Goal: Task Accomplishment & Management: Manage account settings

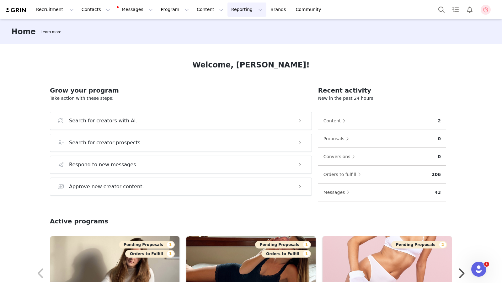
click at [236, 9] on button "Reporting Reporting" at bounding box center [246, 10] width 39 height 14
click at [234, 21] on div "Dashboard Report Builder" at bounding box center [236, 33] width 50 height 29
click at [234, 28] on p "Dashboard" at bounding box center [229, 27] width 24 height 7
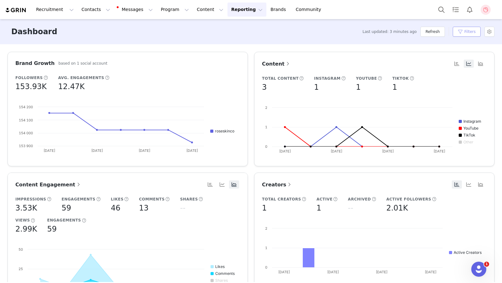
click at [456, 34] on button "Filters" at bounding box center [466, 32] width 28 height 10
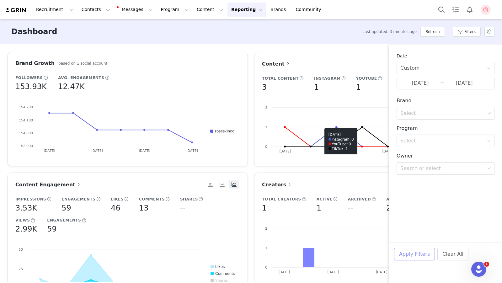
click at [406, 255] on button "Apply Filters" at bounding box center [414, 254] width 41 height 13
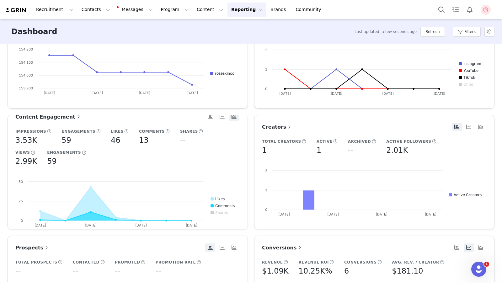
scroll to position [13, 0]
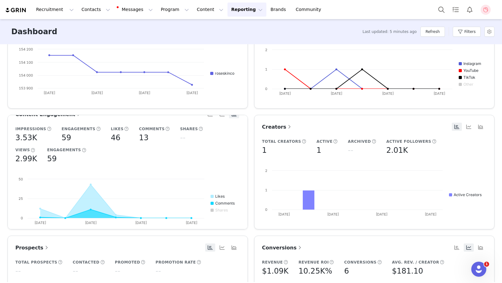
click at [484, 11] on img "Profile" at bounding box center [485, 10] width 10 height 10
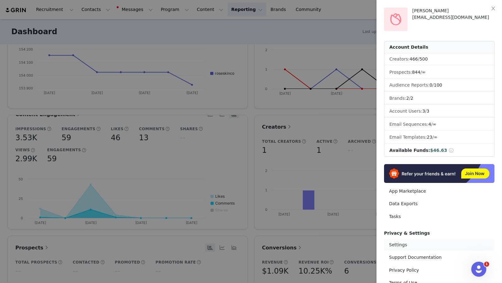
click at [404, 246] on link "Settings" at bounding box center [439, 245] width 110 height 12
select select "America/New_York"
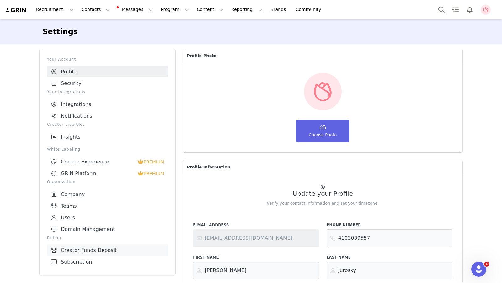
click at [90, 246] on link "Creator Funds Deposit" at bounding box center [107, 250] width 121 height 12
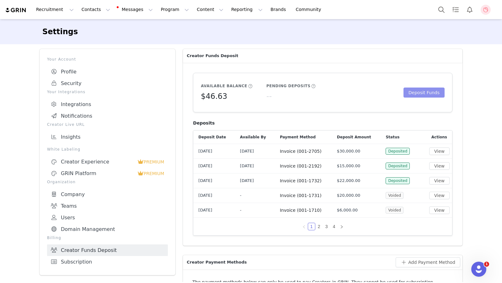
click at [416, 92] on button "Deposit Funds" at bounding box center [423, 92] width 41 height 10
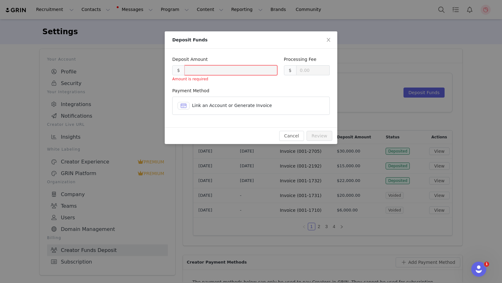
click at [213, 100] on article "Link an Account or Generate Invoice" at bounding box center [250, 106] width 157 height 18
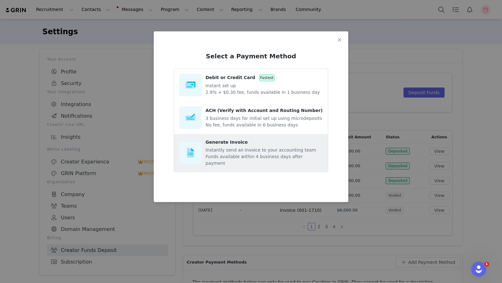
click at [234, 147] on p "Instantly send an invoice to your accounting team" at bounding box center [263, 150] width 117 height 7
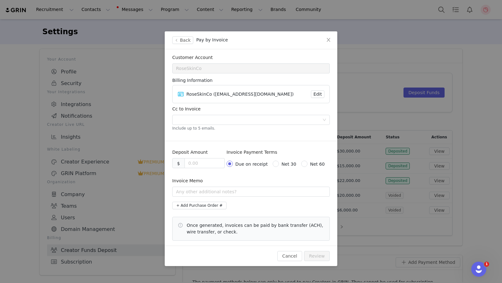
click at [228, 126] on h5 "Include up to 5 emails." at bounding box center [250, 128] width 157 height 6
click at [197, 165] on input at bounding box center [204, 162] width 39 height 9
type input "5500.00"
click at [218, 177] on div "Invoice Memo" at bounding box center [250, 181] width 157 height 9
click at [315, 255] on button "Review" at bounding box center [317, 256] width 26 height 10
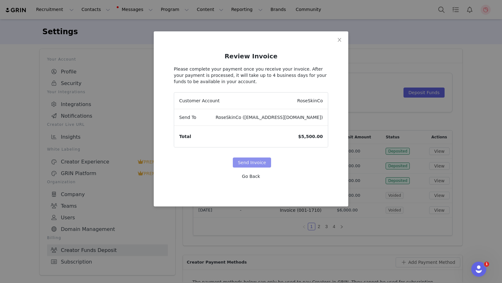
click at [254, 163] on button "Send Invoice" at bounding box center [252, 162] width 38 height 10
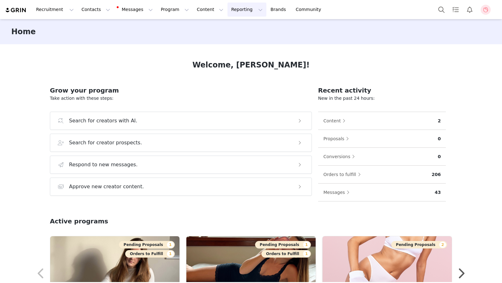
click at [235, 12] on button "Reporting Reporting" at bounding box center [246, 10] width 39 height 14
click at [235, 30] on p "Dashboard" at bounding box center [229, 27] width 24 height 7
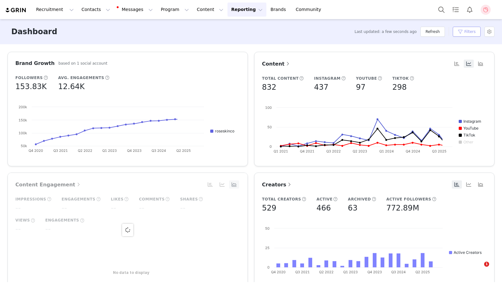
click at [460, 34] on button "Filters" at bounding box center [466, 32] width 28 height 10
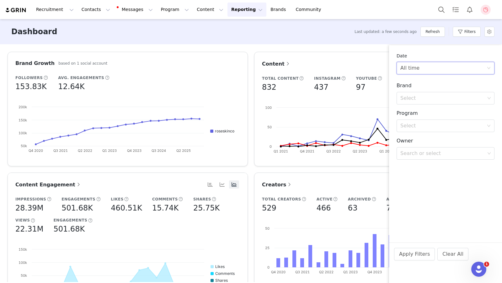
click at [410, 71] on div "All time" at bounding box center [409, 68] width 19 height 12
click at [406, 110] on li "Custom" at bounding box center [445, 112] width 98 height 10
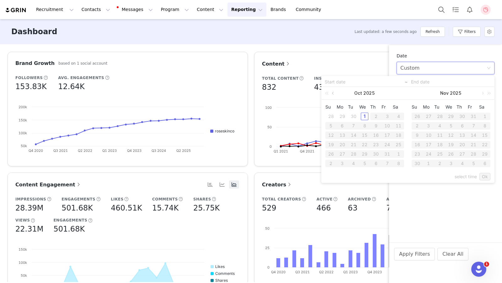
click at [334, 92] on link at bounding box center [333, 93] width 6 height 13
click at [342, 143] on div "22" at bounding box center [342, 145] width 8 height 8
type input "[DATE]"
click at [330, 155] on div "28" at bounding box center [331, 154] width 8 height 8
type input "[DATE]"
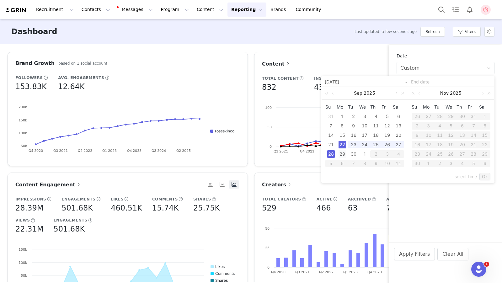
type input "[DATE]"
click at [485, 178] on link "Ok" at bounding box center [484, 177] width 11 height 8
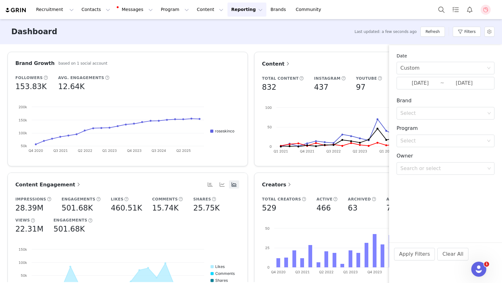
click at [408, 247] on div "Apply Filters Clear All" at bounding box center [445, 262] width 113 height 40
click at [408, 253] on button "Apply Filters" at bounding box center [414, 254] width 41 height 13
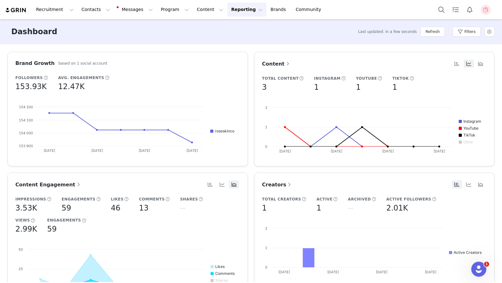
click at [239, 9] on button "Reporting Reporting" at bounding box center [246, 10] width 39 height 14
click at [232, 39] on p "Report Builder" at bounding box center [232, 39] width 31 height 7
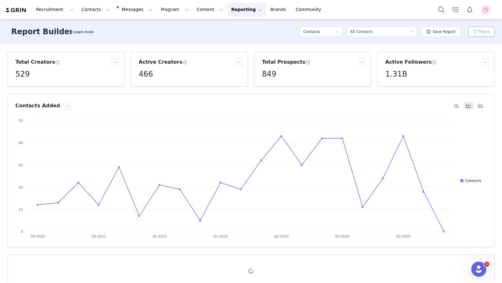
click at [474, 33] on button "Filters" at bounding box center [481, 32] width 26 height 10
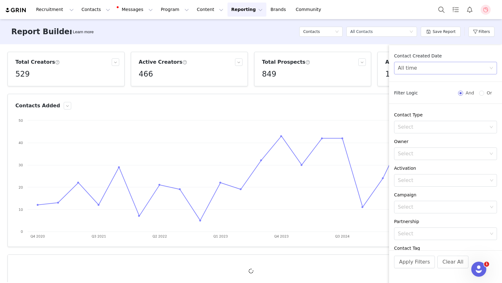
click at [410, 66] on div "All time" at bounding box center [407, 68] width 19 height 12
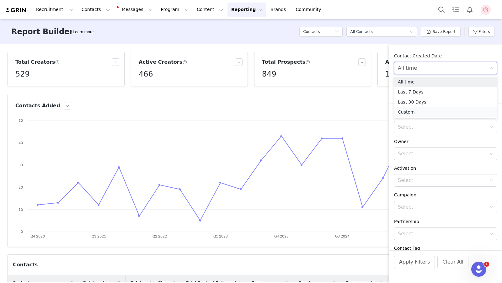
click at [406, 110] on li "Custom" at bounding box center [445, 112] width 103 height 10
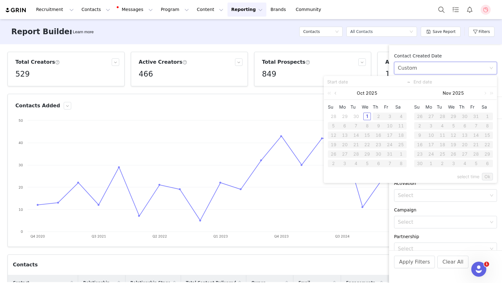
click at [335, 95] on link at bounding box center [336, 93] width 6 height 13
click at [345, 145] on div "22" at bounding box center [345, 145] width 8 height 8
type input "[DATE]"
click at [334, 154] on div "28" at bounding box center [333, 154] width 8 height 8
type input "[DATE]"
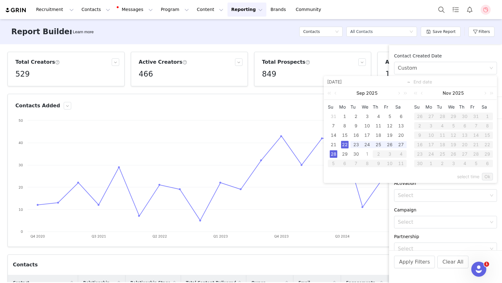
type input "[DATE]"
click at [487, 176] on link "Ok" at bounding box center [487, 177] width 11 height 8
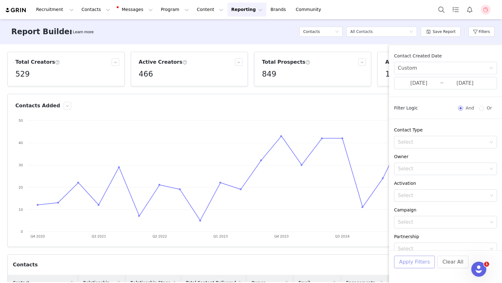
click at [414, 264] on button "Apply Filters" at bounding box center [414, 261] width 41 height 13
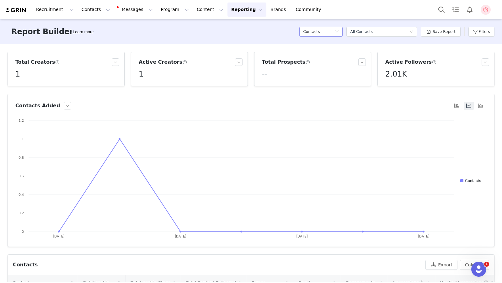
click at [319, 32] on h5 "Contacts" at bounding box center [311, 31] width 17 height 9
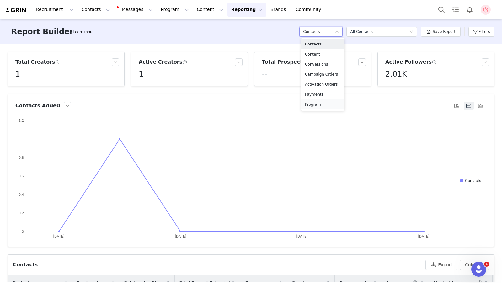
click at [317, 103] on h5 "Program" at bounding box center [323, 104] width 36 height 7
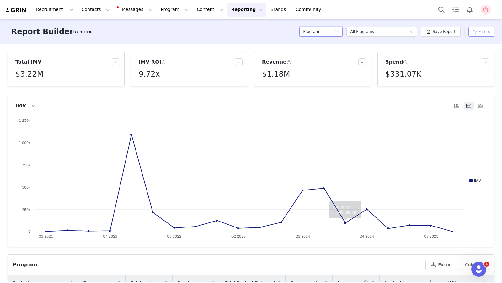
click at [474, 32] on button "Filters" at bounding box center [481, 32] width 26 height 10
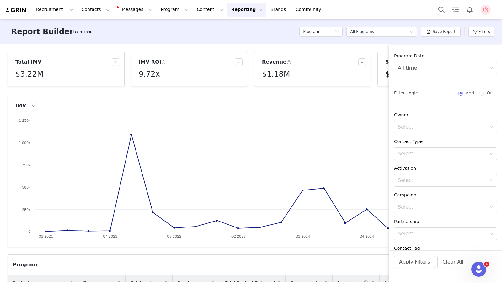
click at [413, 61] on div "Program Date All time" at bounding box center [445, 64] width 113 height 22
click at [413, 72] on div "All time" at bounding box center [407, 68] width 19 height 12
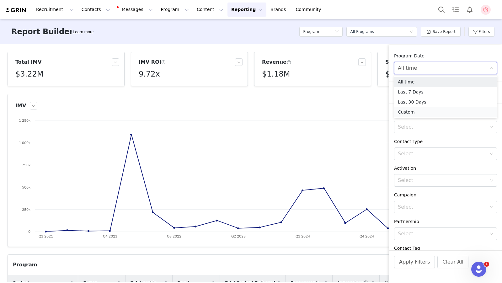
click at [403, 113] on li "Custom" at bounding box center [445, 112] width 103 height 10
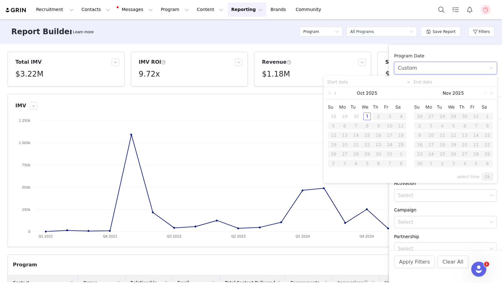
click at [334, 94] on link at bounding box center [336, 93] width 6 height 13
click at [346, 145] on div "22" at bounding box center [345, 145] width 8 height 8
type input "[DATE]"
click at [334, 153] on div "28" at bounding box center [333, 154] width 8 height 8
type input "[DATE]"
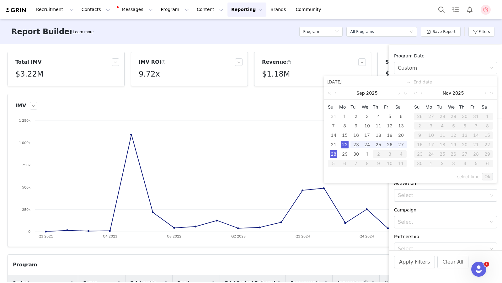
type input "[DATE]"
click at [491, 175] on link "Ok" at bounding box center [487, 177] width 11 height 8
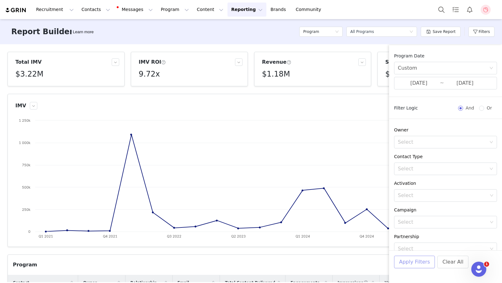
click at [408, 267] on button "Apply Filters" at bounding box center [414, 261] width 41 height 13
